Goal: Information Seeking & Learning: Learn about a topic

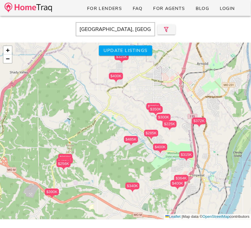
click at [89, 34] on input "[GEOGRAPHIC_DATA], [GEOGRAPHIC_DATA]" at bounding box center [115, 29] width 79 height 14
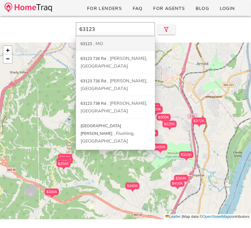
click at [88, 49] on div "63123 [GEOGRAPHIC_DATA]" at bounding box center [115, 43] width 79 height 15
type input "63123, [GEOGRAPHIC_DATA]"
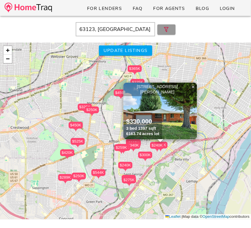
click at [164, 30] on icon "button" at bounding box center [166, 29] width 7 height 7
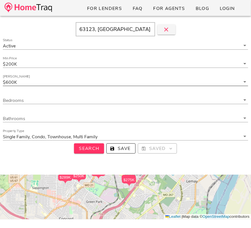
click at [244, 79] on icon at bounding box center [245, 81] width 7 height 7
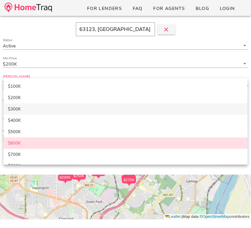
click at [176, 107] on div "$300K" at bounding box center [125, 108] width 235 height 5
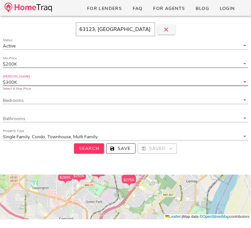
click at [198, 67] on input "Min Price" at bounding box center [129, 63] width 222 height 7
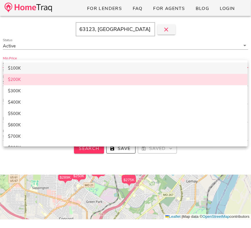
click at [182, 64] on div "$100K" at bounding box center [125, 68] width 235 height 10
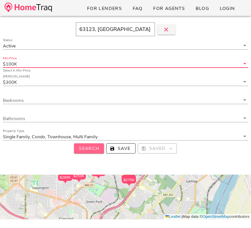
click at [87, 143] on button "Search" at bounding box center [89, 148] width 30 height 10
